Goal: Transaction & Acquisition: Purchase product/service

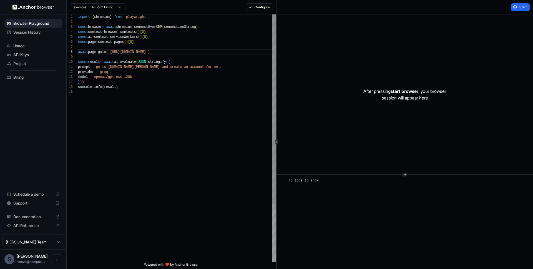
scroll to position [35, 0]
click at [51, 53] on span "API Keys" at bounding box center [36, 55] width 46 height 6
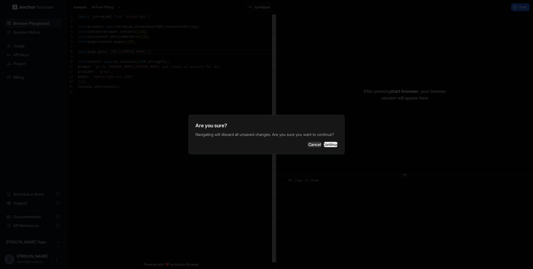
click at [327, 147] on button "Continue" at bounding box center [331, 145] width 14 height 6
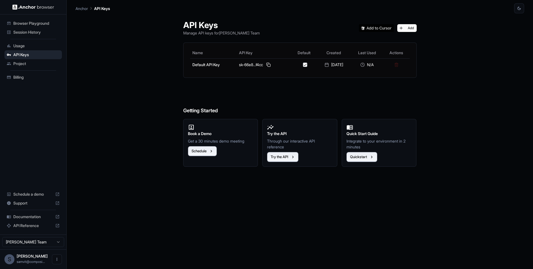
click at [33, 76] on span "Billing" at bounding box center [36, 77] width 46 height 6
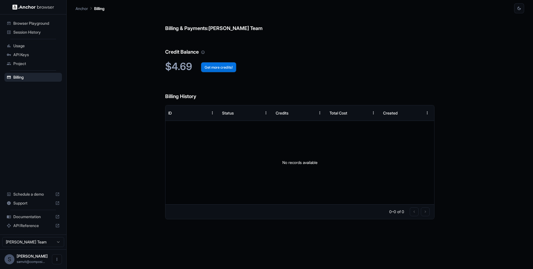
click at [229, 69] on button "Get more credits!" at bounding box center [218, 67] width 35 height 10
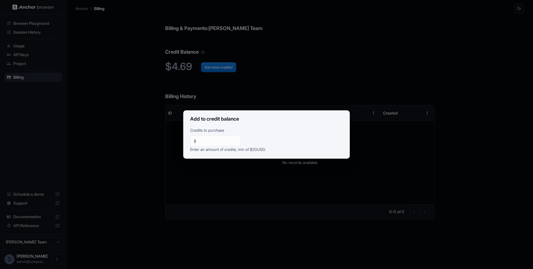
drag, startPoint x: 390, startPoint y: 96, endPoint x: 386, endPoint y: 98, distance: 4.1
click at [390, 96] on div "Add to credit balance Credits to purchase $ ** ​ Enter an amount of credits, mi…" at bounding box center [266, 134] width 533 height 269
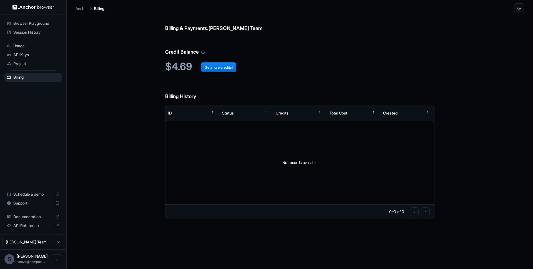
click at [31, 50] on div "API Keys" at bounding box center [32, 54] width 57 height 9
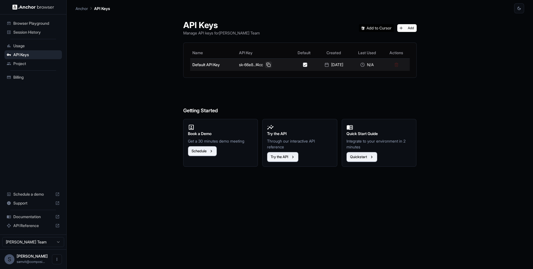
click at [266, 64] on button at bounding box center [268, 64] width 7 height 7
click at [265, 64] on button at bounding box center [268, 64] width 7 height 7
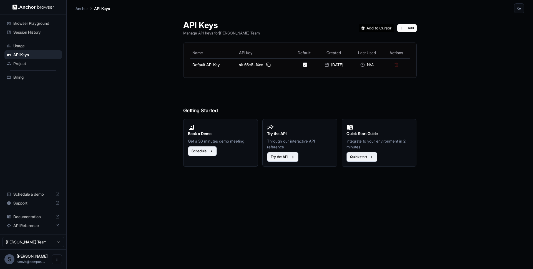
click at [385, 28] on img at bounding box center [376, 28] width 35 height 8
click at [37, 74] on ul "Browser Playground Session History Usage API Keys Project Billing" at bounding box center [33, 50] width 62 height 67
click at [37, 74] on div "Billing" at bounding box center [32, 77] width 57 height 9
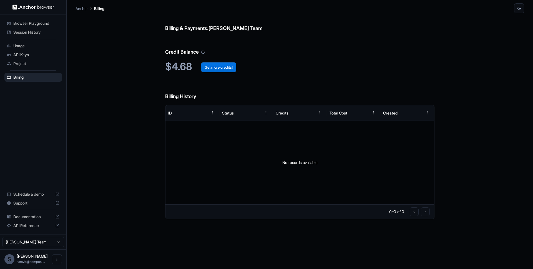
click at [229, 67] on button "Get more credits!" at bounding box center [218, 67] width 35 height 10
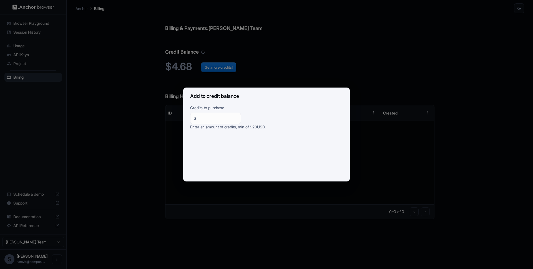
click at [277, 216] on div "Add to credit balance Credits to purchase $ ** ​ Enter an amount of credits, mi…" at bounding box center [266, 134] width 533 height 269
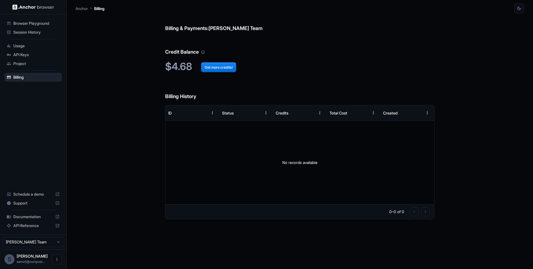
click at [236, 75] on div "Billing & Payments: [PERSON_NAME] Team Credit Balance $4.68 Get more credits! B…" at bounding box center [299, 140] width 269 height 255
click at [232, 67] on button "Get more credits!" at bounding box center [218, 67] width 35 height 10
